Goal: Information Seeking & Learning: Learn about a topic

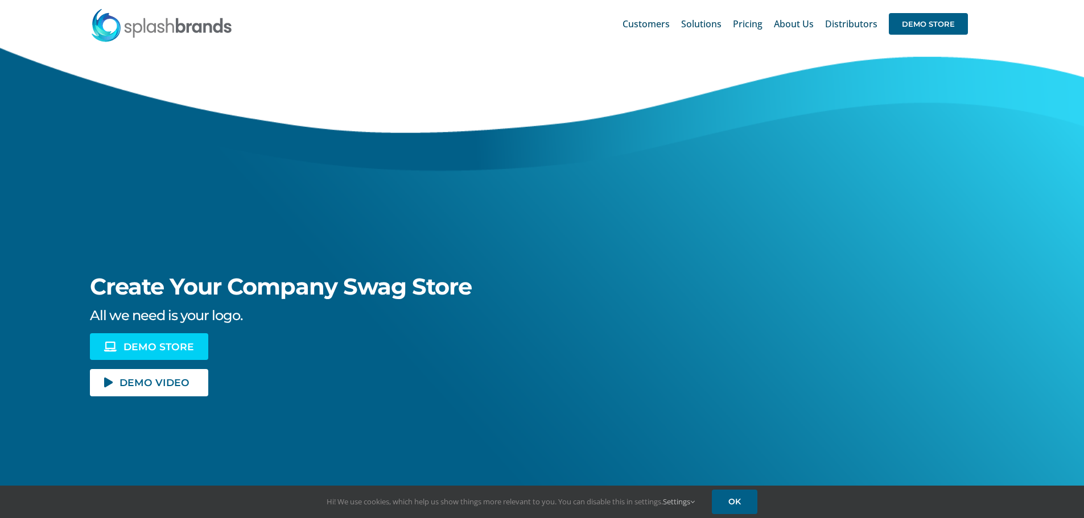
click at [163, 345] on span "DEMO STORE" at bounding box center [158, 347] width 71 height 10
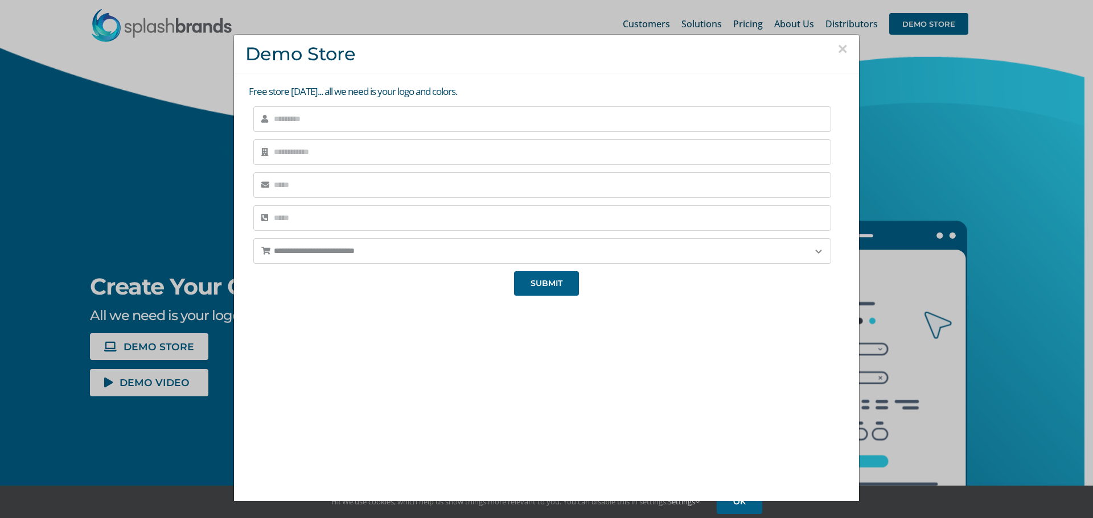
click at [837, 51] on button "×" at bounding box center [842, 48] width 10 height 17
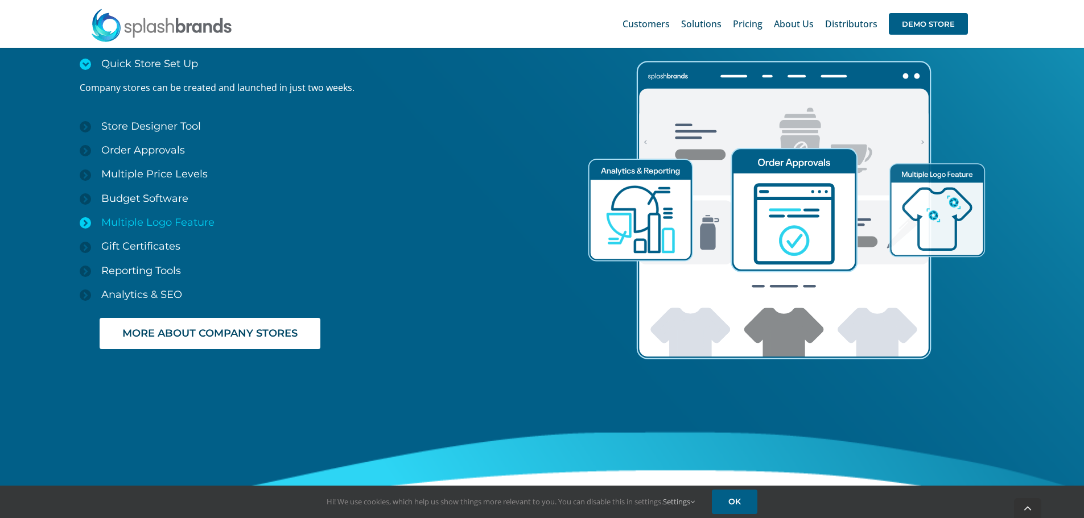
scroll to position [1764, 0]
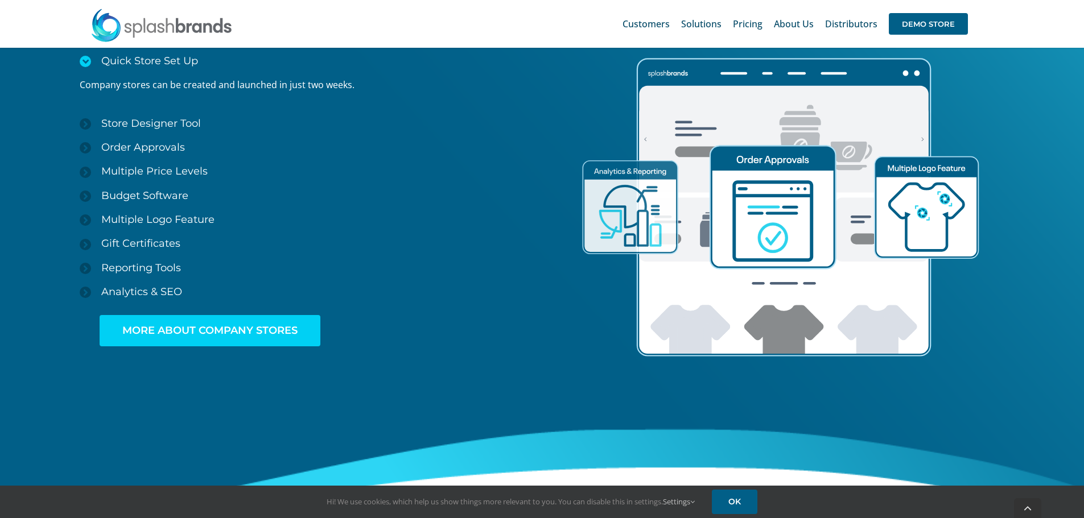
click at [207, 335] on span "MORE ABOUT COMPANY STORES" at bounding box center [209, 331] width 175 height 12
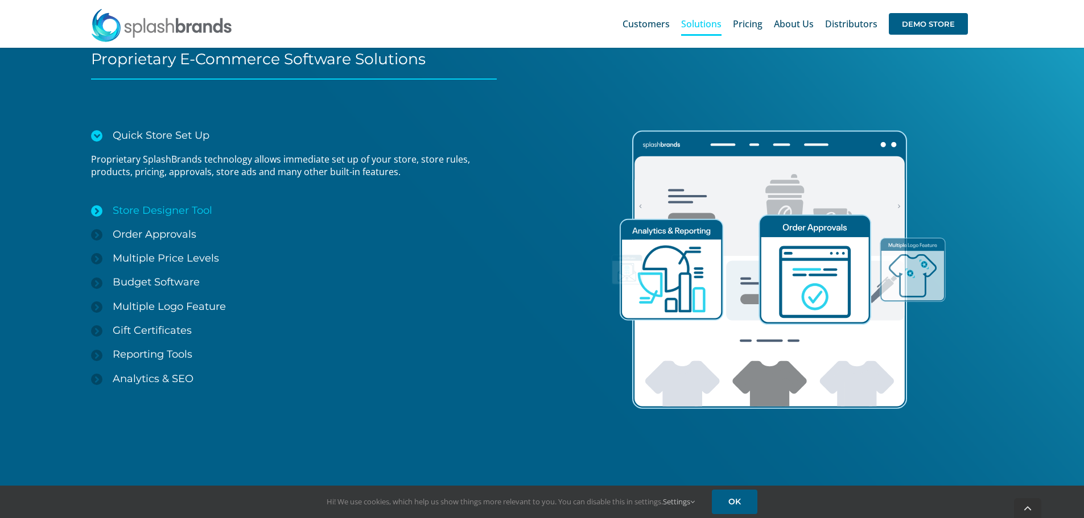
scroll to position [1584, 0]
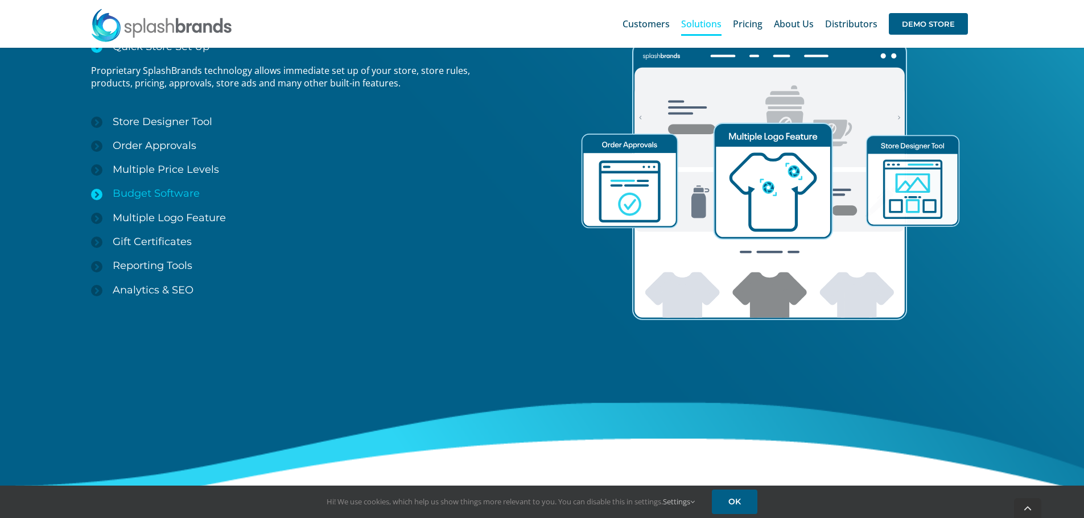
click at [166, 194] on span "Budget Software" at bounding box center [156, 193] width 87 height 13
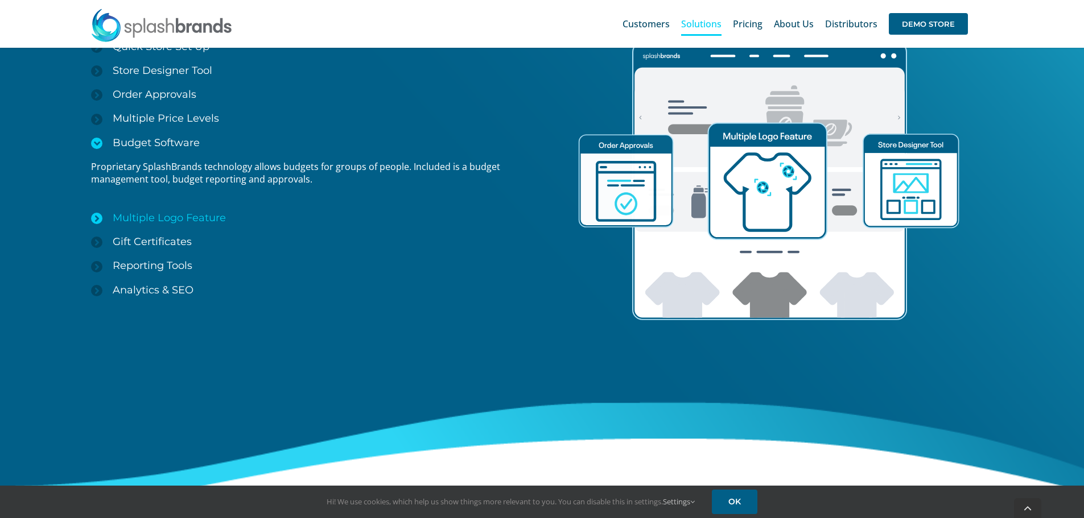
click at [149, 225] on link "Multiple Logo Feature" at bounding box center [302, 218] width 423 height 24
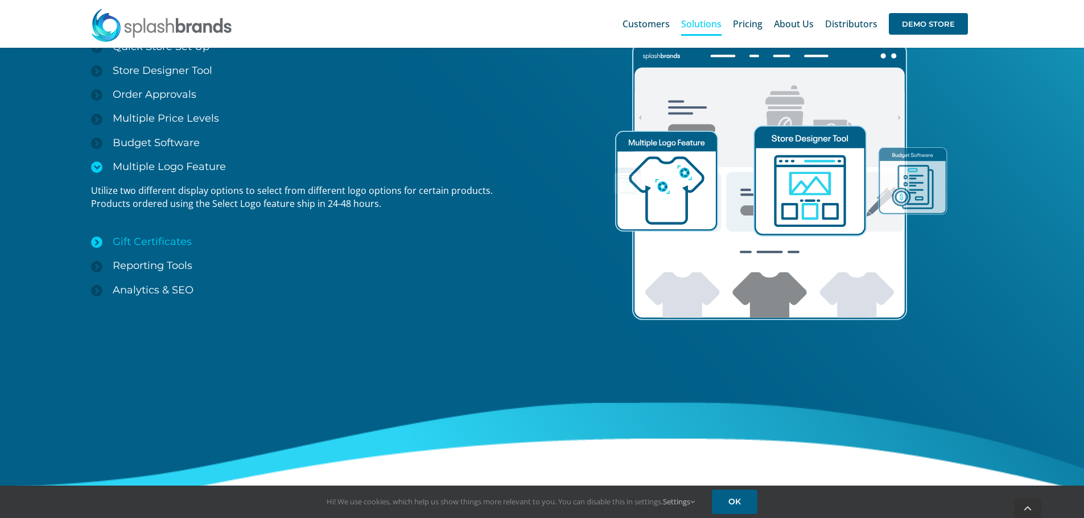
click at [151, 237] on span "Gift Certificates" at bounding box center [152, 242] width 79 height 13
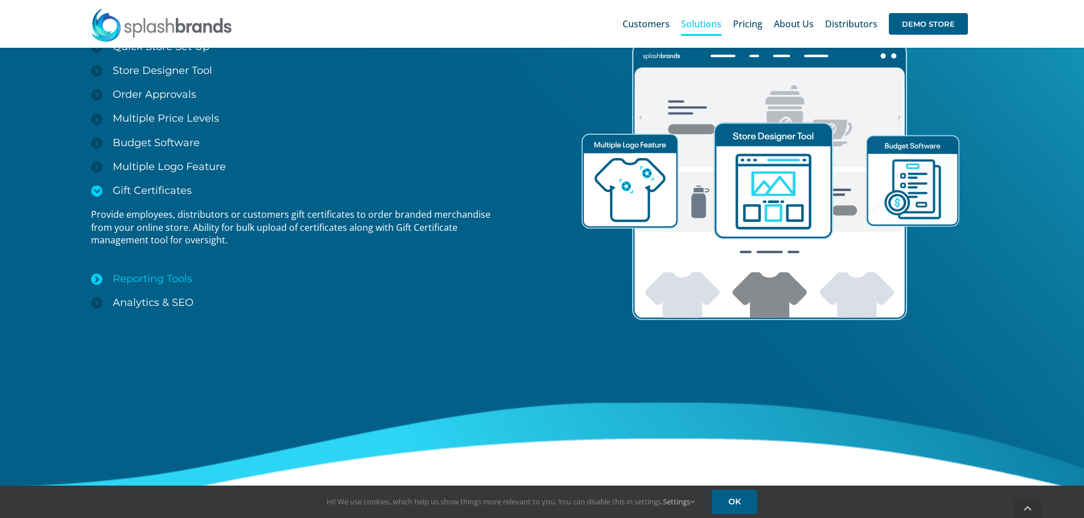
click at [156, 283] on span "Reporting Tools" at bounding box center [153, 279] width 80 height 13
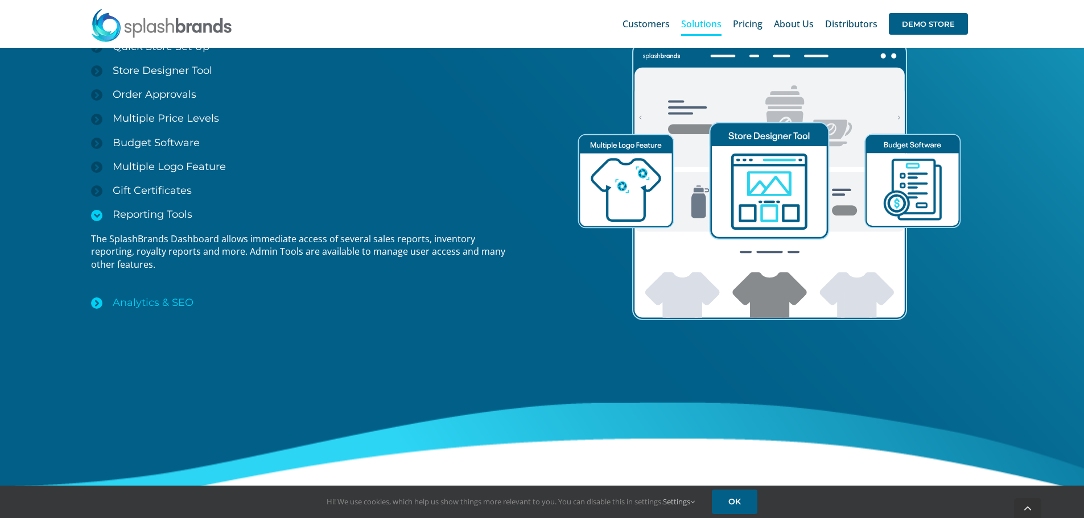
click at [157, 298] on span "Analytics & SEO" at bounding box center [153, 302] width 81 height 13
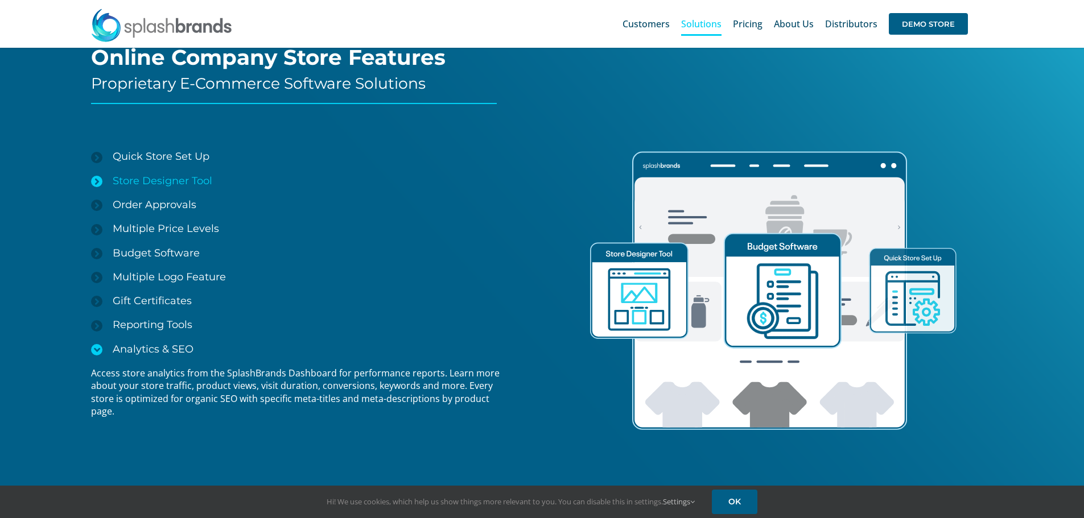
scroll to position [1470, 0]
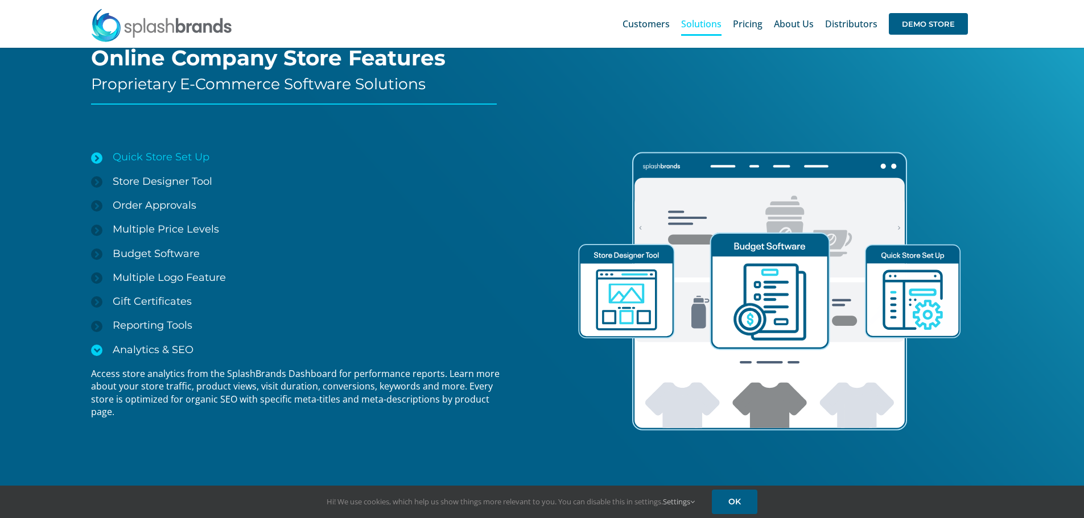
click at [174, 155] on span "Quick Store Set Up" at bounding box center [161, 157] width 97 height 13
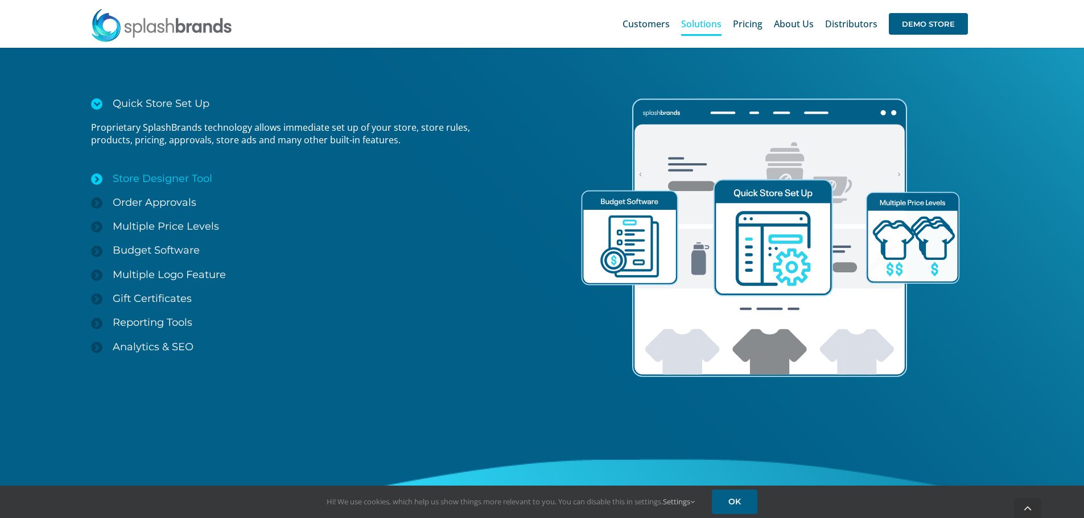
click at [180, 174] on span "Store Designer Tool" at bounding box center [163, 178] width 100 height 13
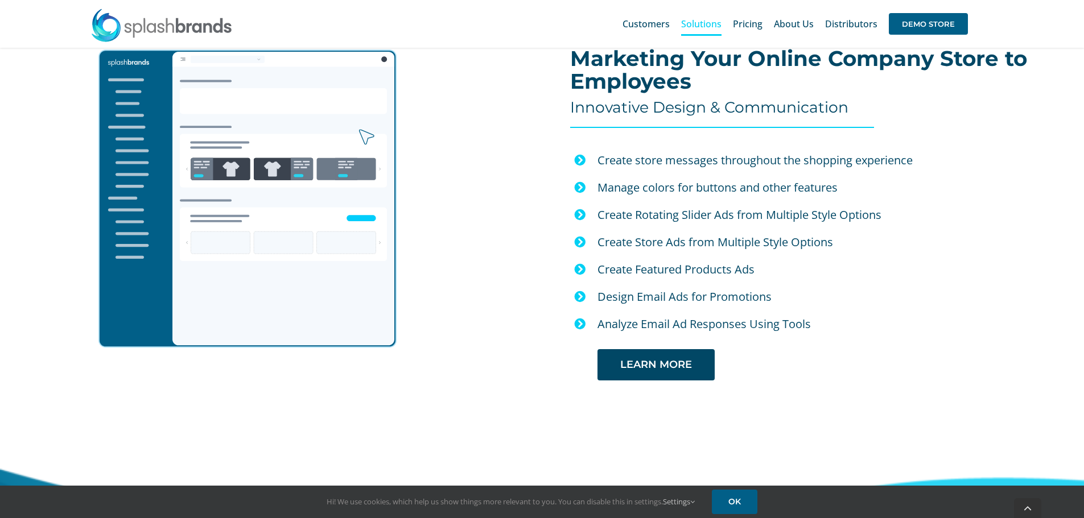
scroll to position [2096, 0]
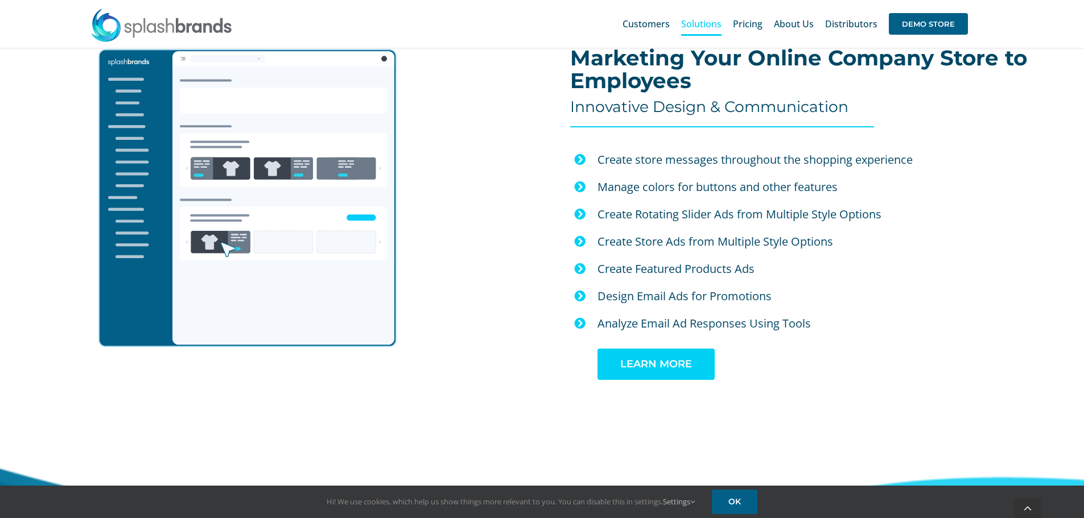
click at [679, 372] on link "LEARN MORE" at bounding box center [656, 364] width 117 height 31
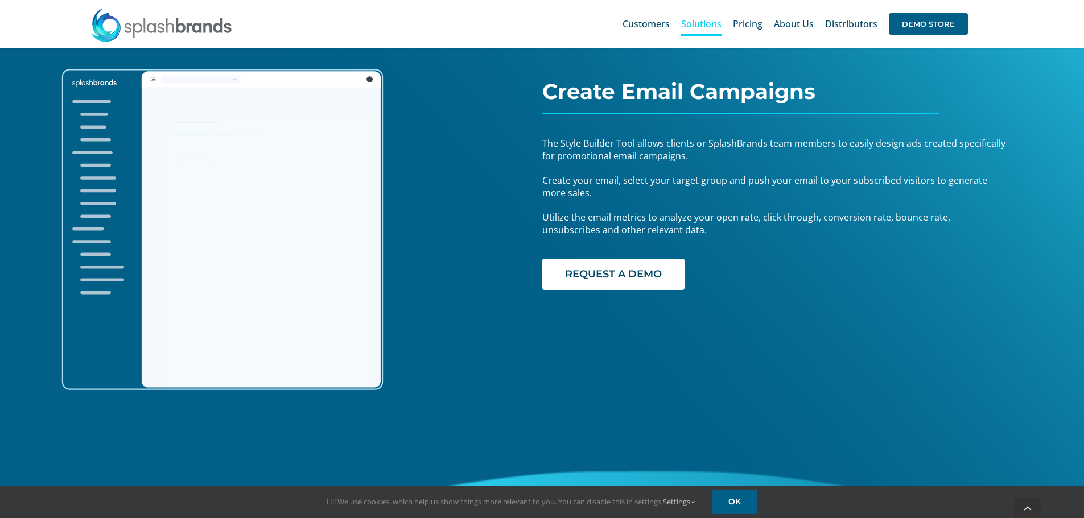
scroll to position [1584, 0]
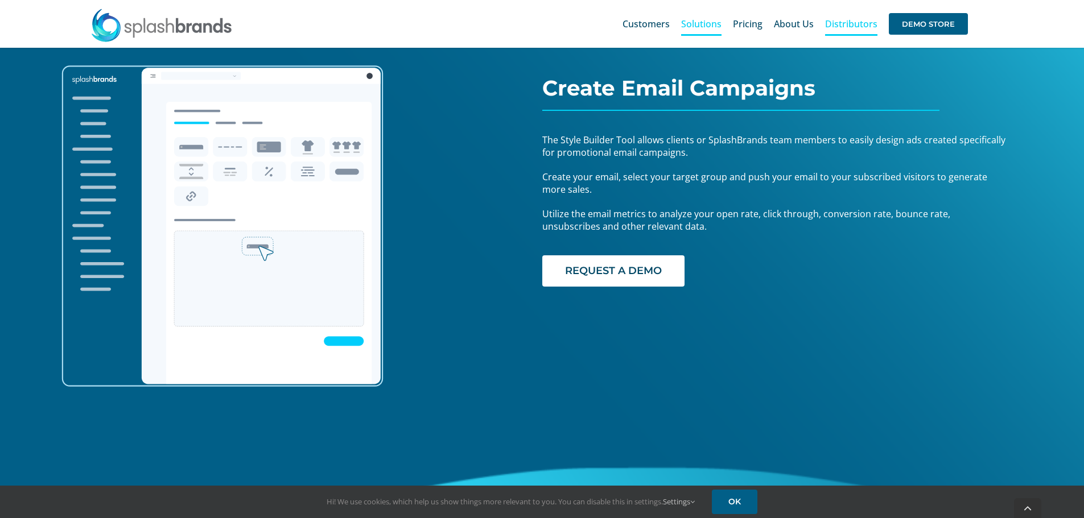
click at [846, 28] on span "Distributors" at bounding box center [851, 23] width 52 height 9
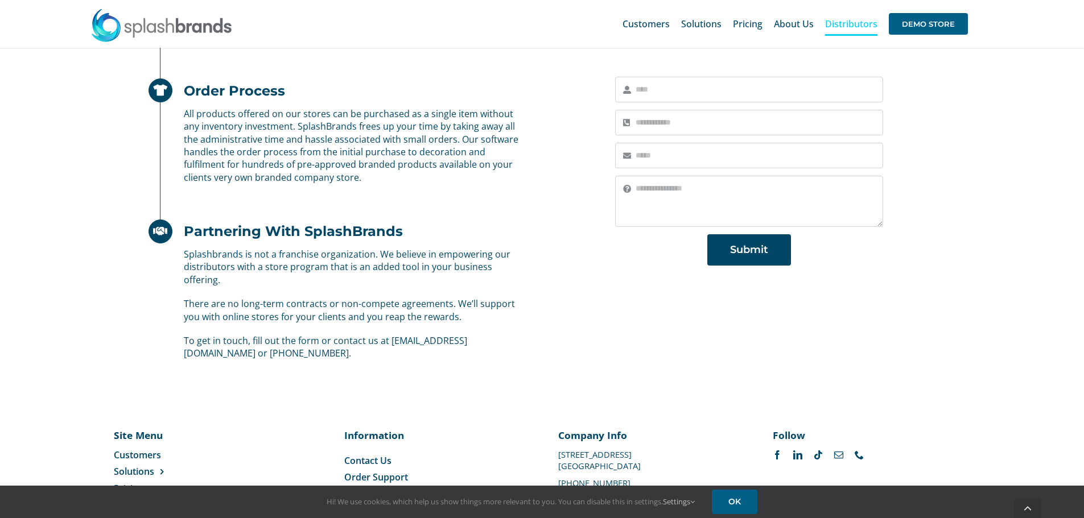
scroll to position [705, 0]
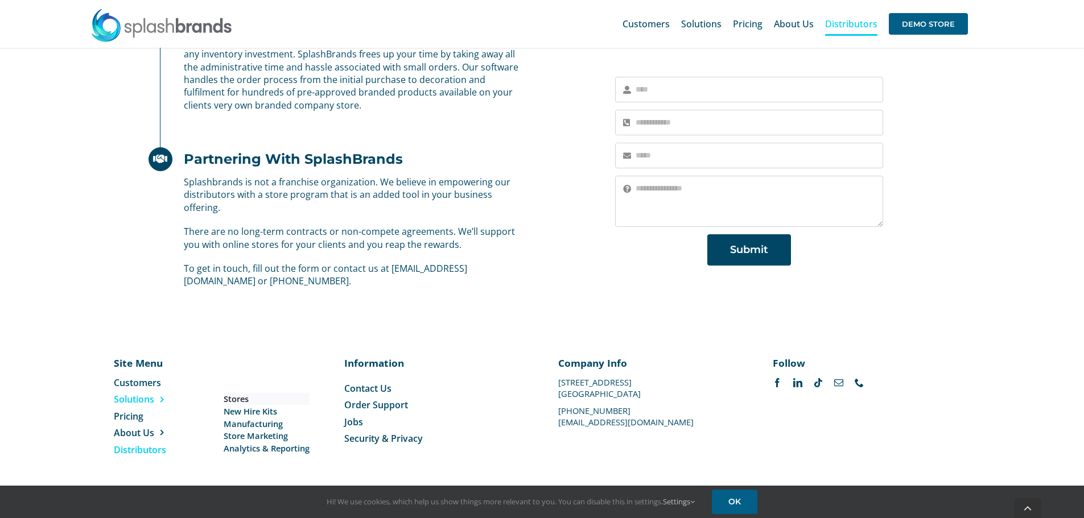
click at [241, 399] on span "Stores" at bounding box center [236, 399] width 25 height 12
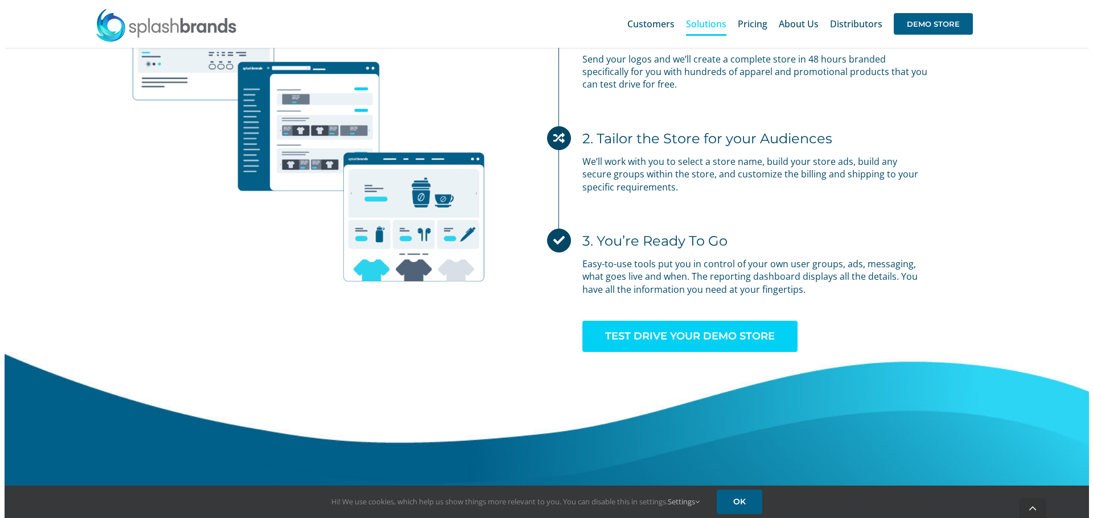
scroll to position [3576, 0]
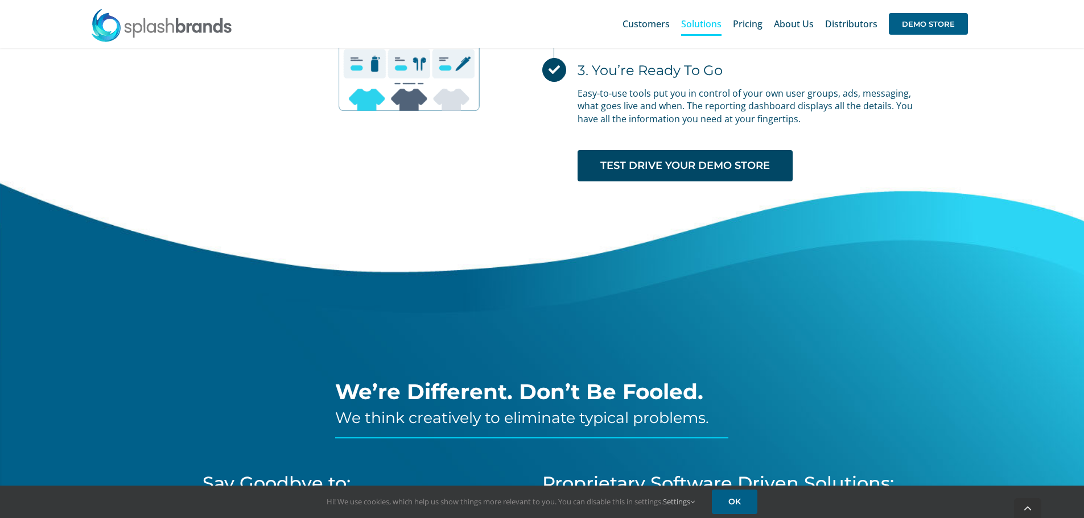
click at [683, 149] on div "1. Request a Test Drive Send your logos and we’ll create a complete store in 48…" at bounding box center [733, 6] width 398 height 308
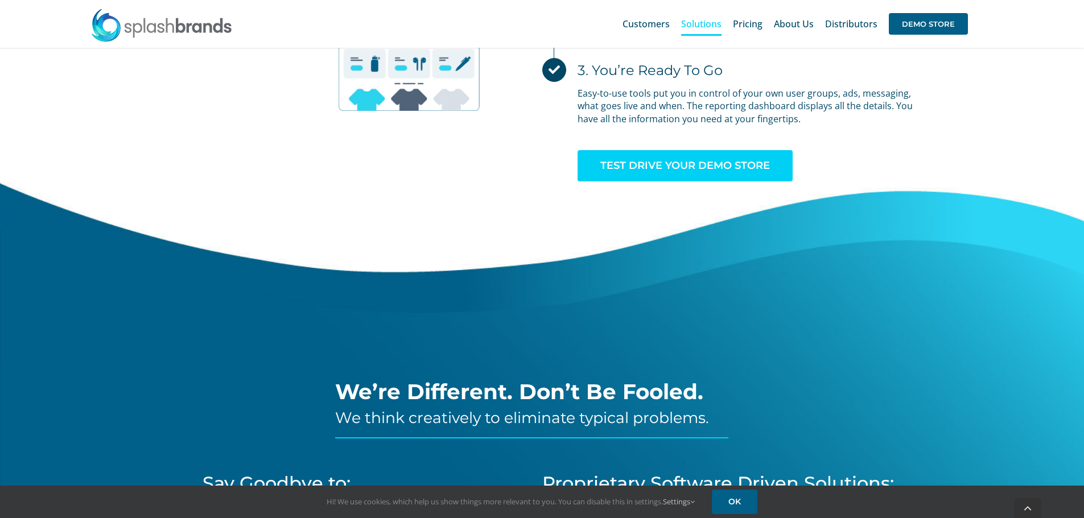
click at [682, 164] on span "TEST DRIVE YOUR DEMO STORE" at bounding box center [685, 166] width 170 height 12
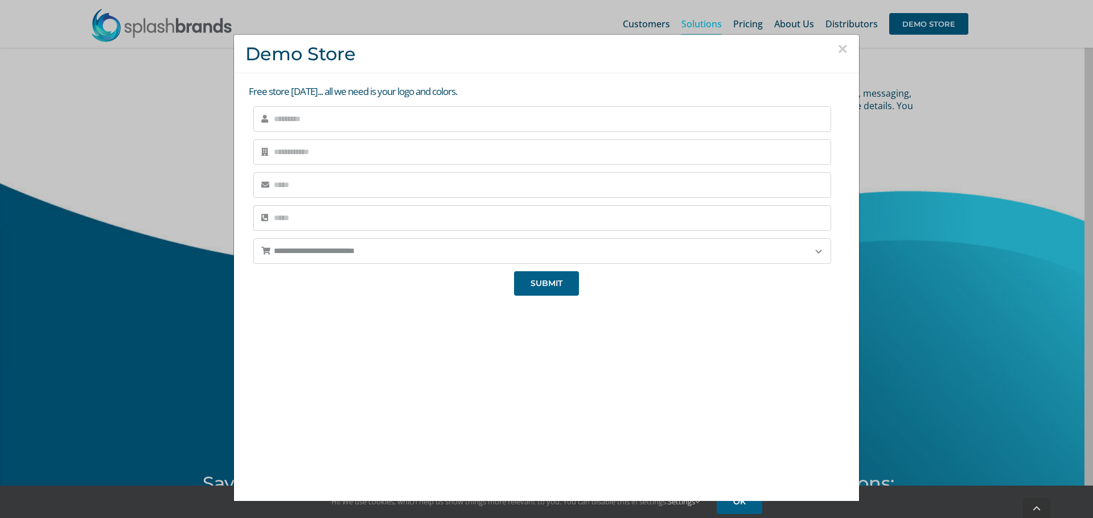
click at [835, 50] on div "× Demo Store" at bounding box center [546, 54] width 625 height 39
click at [837, 50] on button "×" at bounding box center [842, 48] width 10 height 17
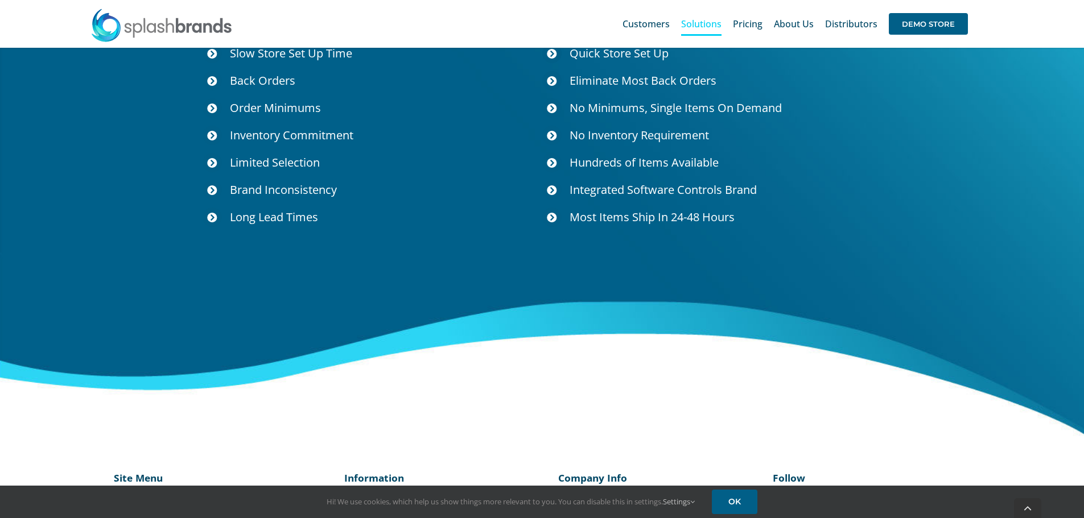
scroll to position [4159, 0]
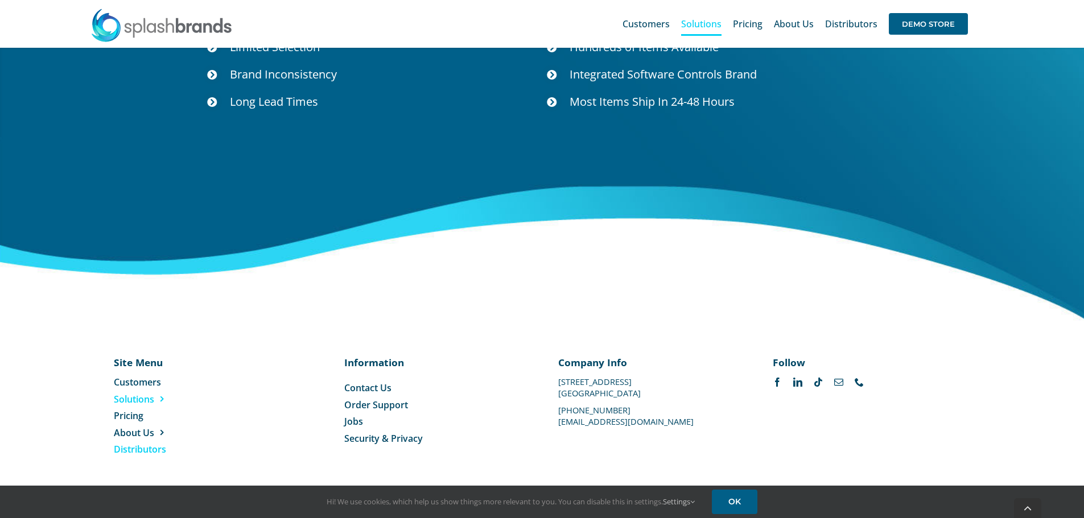
click at [135, 454] on span "Distributors" at bounding box center [140, 449] width 52 height 13
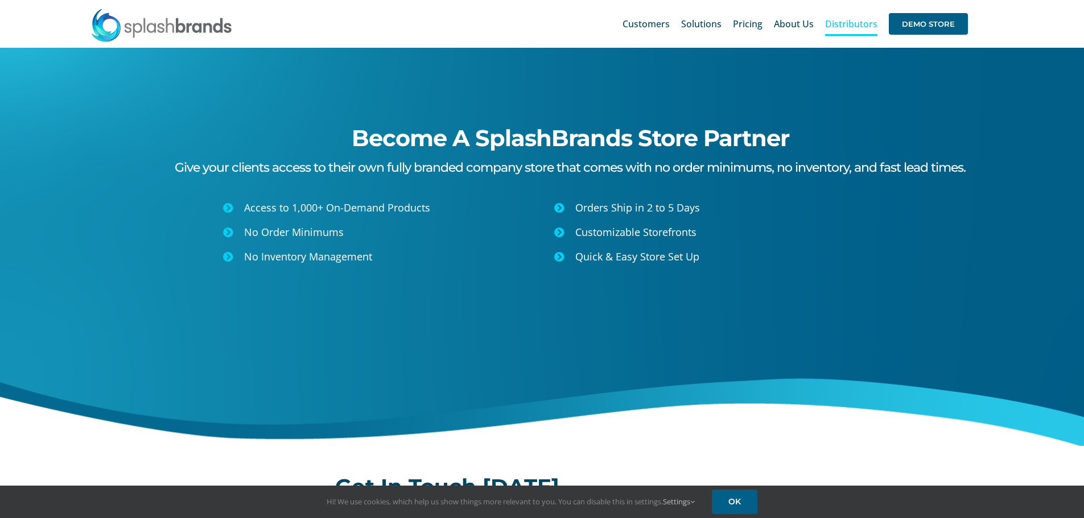
click at [228, 232] on icon at bounding box center [228, 232] width 10 height 10
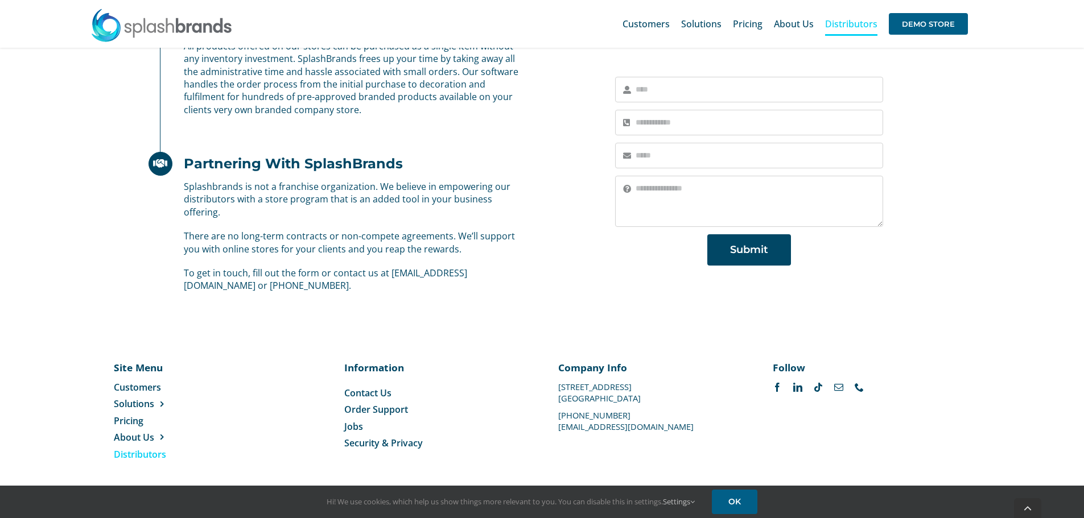
scroll to position [705, 0]
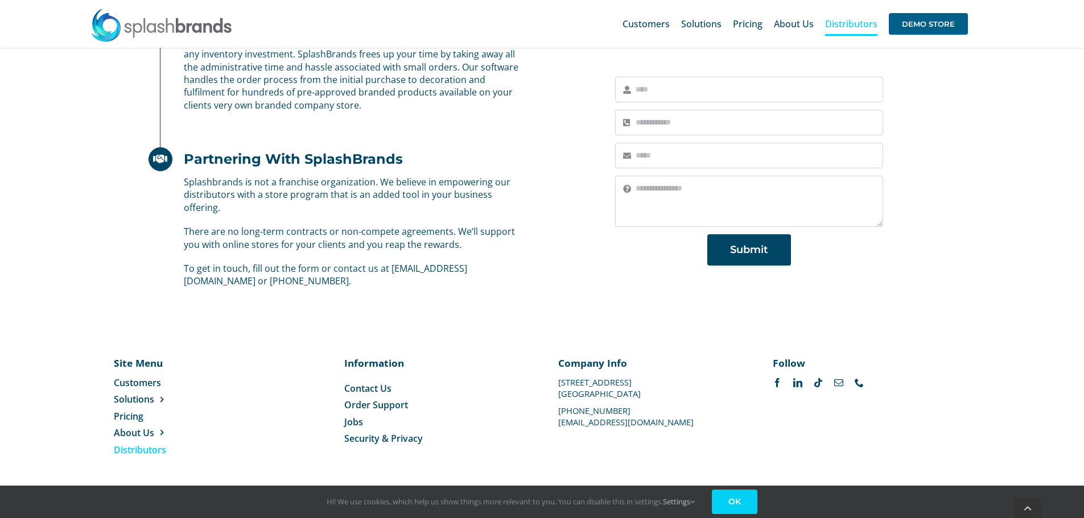
click at [757, 504] on link "OK" at bounding box center [735, 502] width 46 height 24
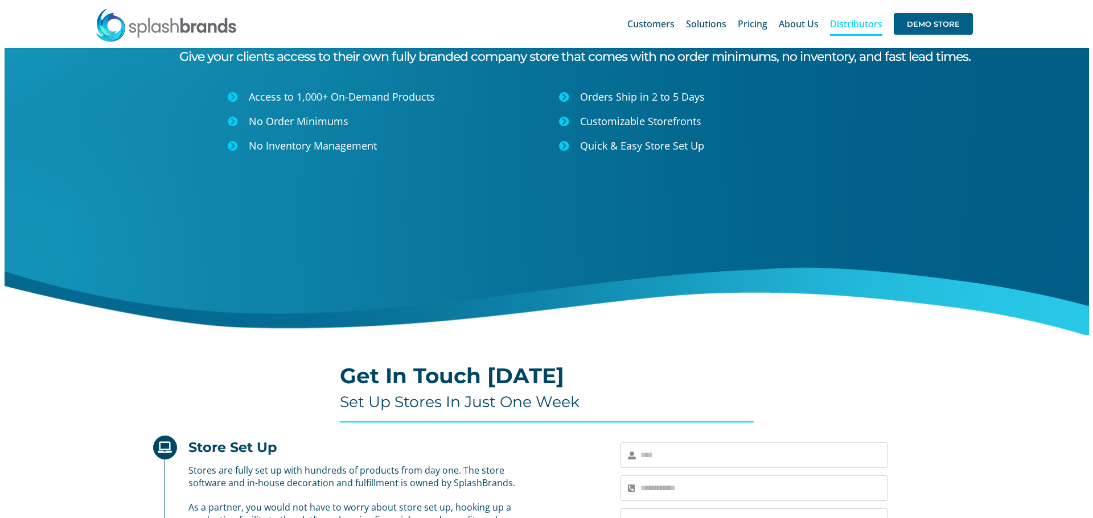
scroll to position [0, 0]
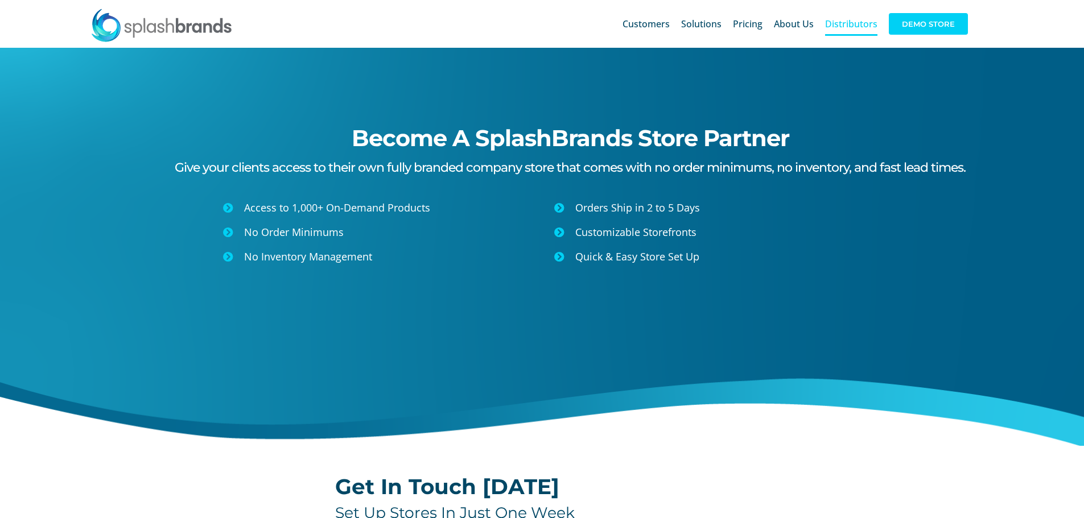
click at [939, 17] on span "DEMO STORE" at bounding box center [928, 24] width 79 height 22
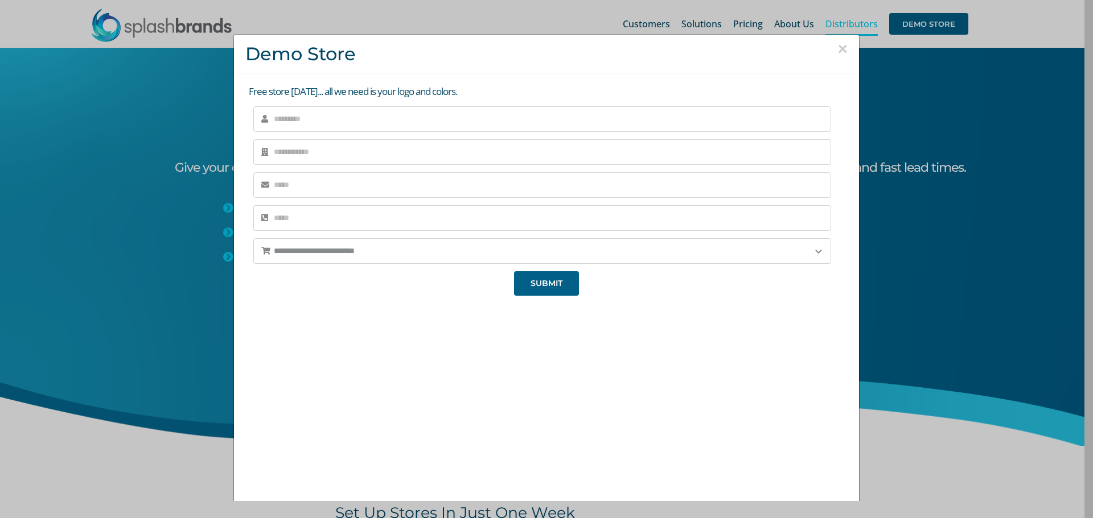
click at [837, 44] on button "×" at bounding box center [842, 48] width 10 height 17
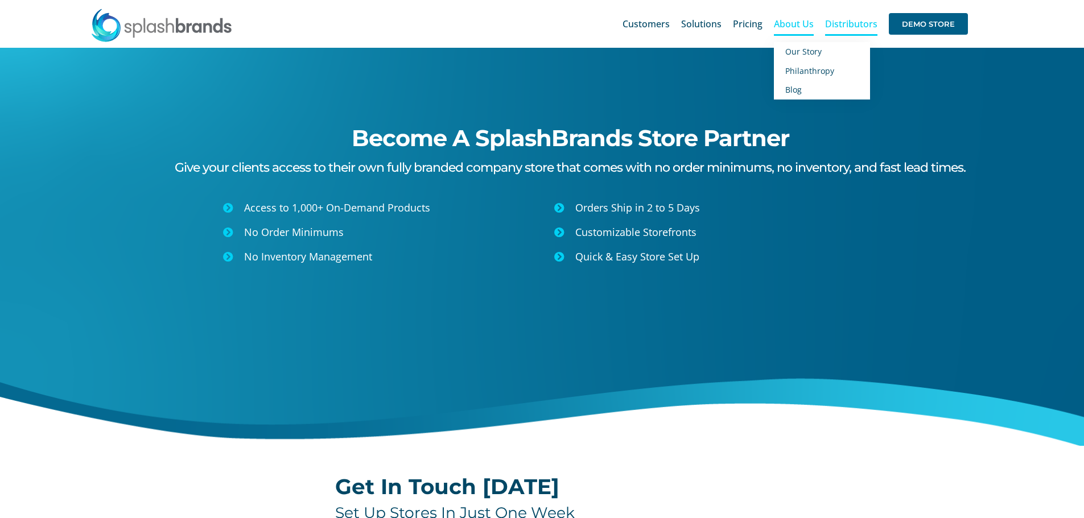
click at [796, 22] on span "About Us" at bounding box center [794, 23] width 40 height 9
click at [800, 93] on span "Blog" at bounding box center [793, 89] width 17 height 11
